Goal: Task Accomplishment & Management: Use online tool/utility

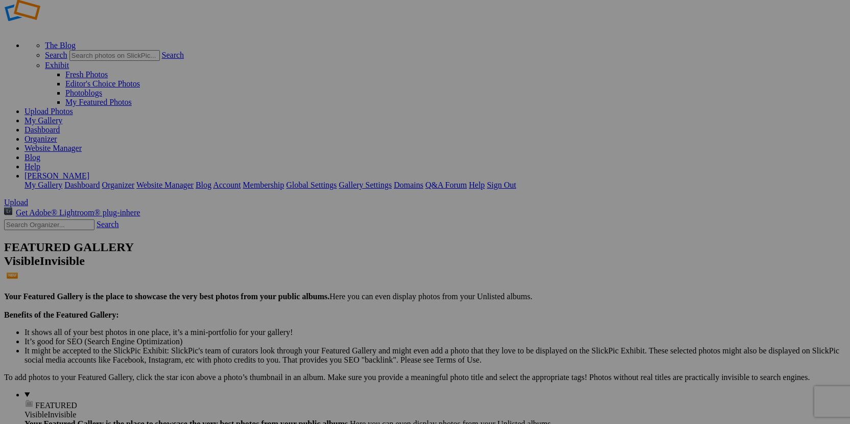
scroll to position [12, 0]
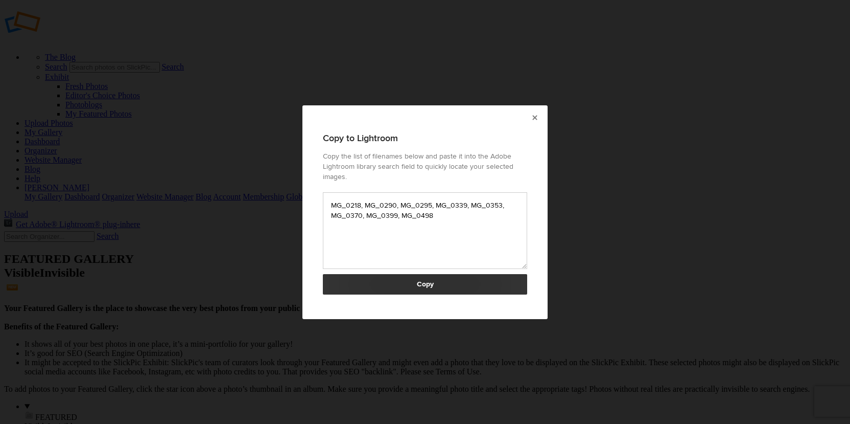
click at [434, 274] on button "Copy" at bounding box center [425, 284] width 204 height 20
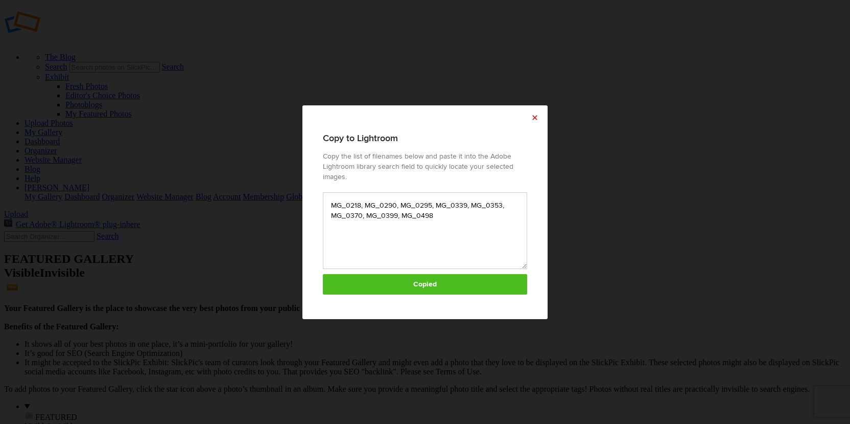
click at [536, 120] on link "×" at bounding box center [535, 118] width 26 height 26
